Goal: Ask a question

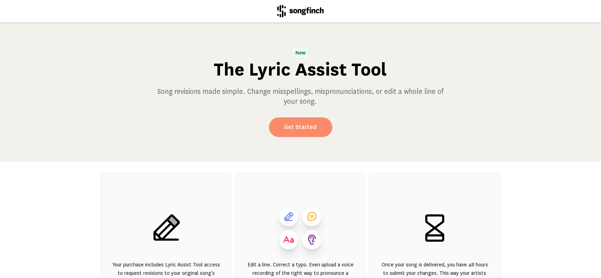
click at [298, 123] on link "Get Started" at bounding box center [300, 128] width 63 height 20
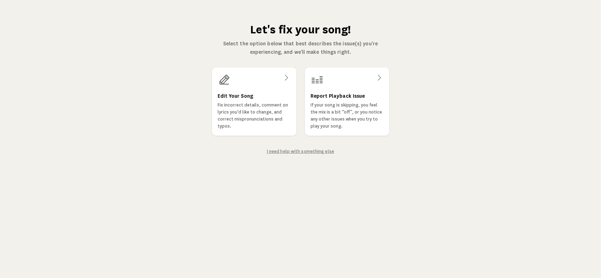
click at [306, 152] on link "I need help with something else" at bounding box center [300, 151] width 67 height 5
click at [285, 152] on link "I need help with something else" at bounding box center [300, 151] width 67 height 5
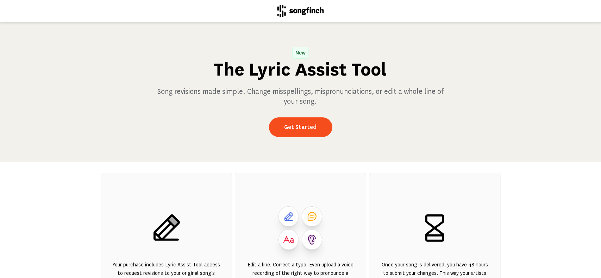
scroll to position [109, 0]
